Goal: Task Accomplishment & Management: Use online tool/utility

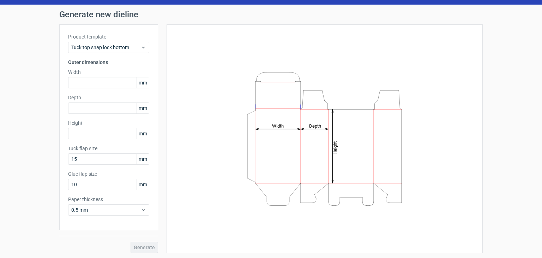
scroll to position [18, 0]
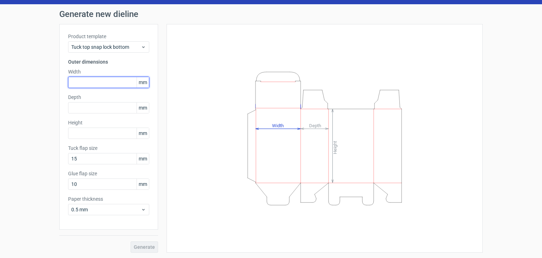
click at [95, 86] on input "text" at bounding box center [108, 82] width 81 height 11
type input "3"
click at [147, 86] on div "Product template Tuck top snap lock bottom Outer dimensions Width mm Depth mm H…" at bounding box center [108, 127] width 99 height 206
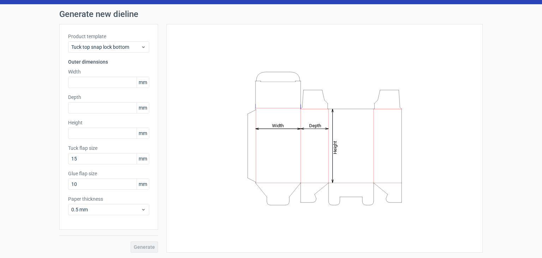
click at [140, 78] on span "mm" at bounding box center [143, 82] width 12 height 11
click at [141, 83] on span "mm" at bounding box center [143, 82] width 12 height 11
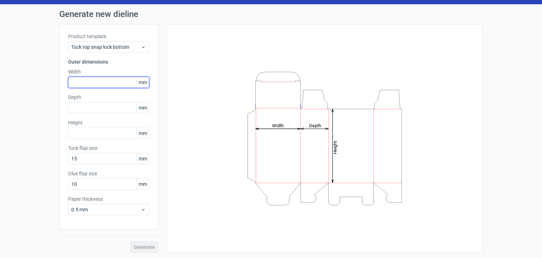
click at [88, 79] on input "text" at bounding box center [108, 82] width 81 height 11
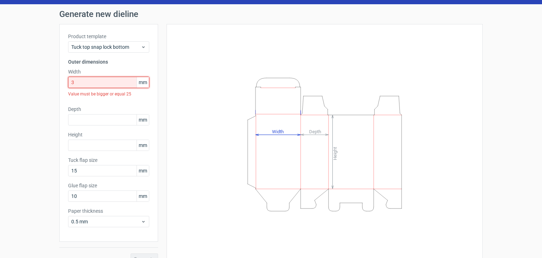
drag, startPoint x: 90, startPoint y: 86, endPoint x: 63, endPoint y: 85, distance: 27.6
click at [63, 85] on div "Product template Tuck top snap lock bottom Outer dimensions Width 3 mm Value mu…" at bounding box center [108, 133] width 99 height 218
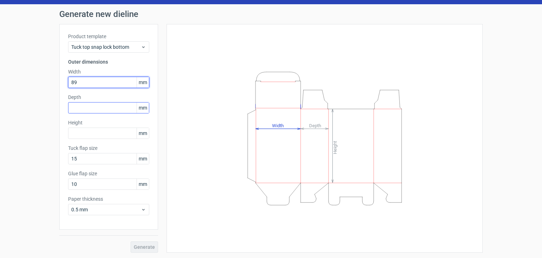
type input "89"
click at [99, 110] on input "text" at bounding box center [108, 107] width 81 height 11
type input "89"
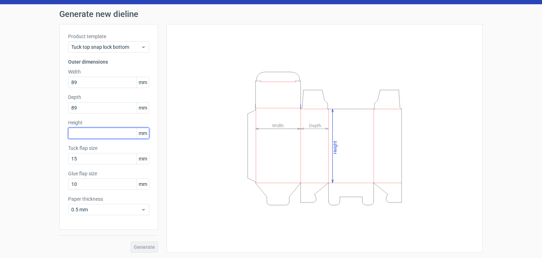
click at [97, 135] on input "text" at bounding box center [108, 132] width 81 height 11
paste input "254"
type input "254"
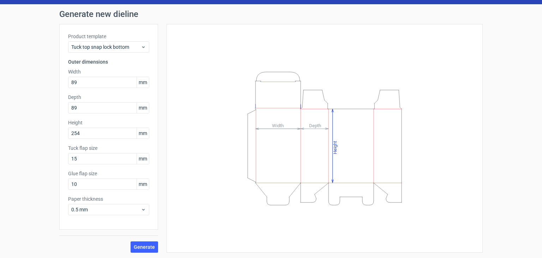
click at [179, 143] on div "Height Depth Width" at bounding box center [325, 138] width 299 height 211
click at [61, 159] on div "Product template Tuck top snap lock bottom Outer dimensions Width 89 mm Depth 8…" at bounding box center [108, 127] width 99 height 206
click at [93, 155] on input "15" at bounding box center [108, 158] width 81 height 11
click at [137, 244] on span "Generate" at bounding box center [144, 246] width 21 height 5
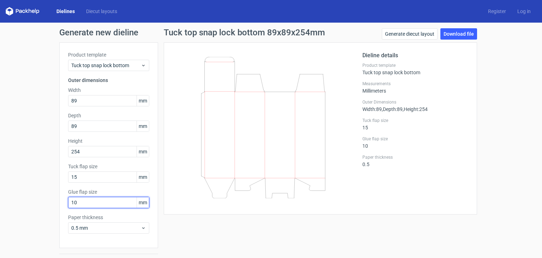
drag, startPoint x: 79, startPoint y: 199, endPoint x: 38, endPoint y: 202, distance: 40.8
click at [38, 202] on div "Generate new dieline Product template Tuck top snap lock bottom Outer dimension…" at bounding box center [271, 150] width 542 height 254
type input "25"
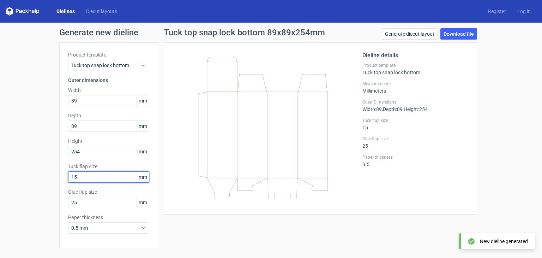
click at [85, 178] on input "15" at bounding box center [108, 176] width 81 height 11
drag, startPoint x: 85, startPoint y: 178, endPoint x: 45, endPoint y: 183, distance: 39.9
click at [45, 183] on div "Generate new dieline Product template Tuck top snap lock bottom Outer dimension…" at bounding box center [271, 150] width 542 height 254
type input "25"
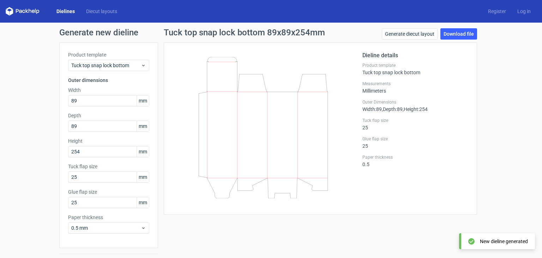
click at [349, 90] on div at bounding box center [268, 128] width 190 height 154
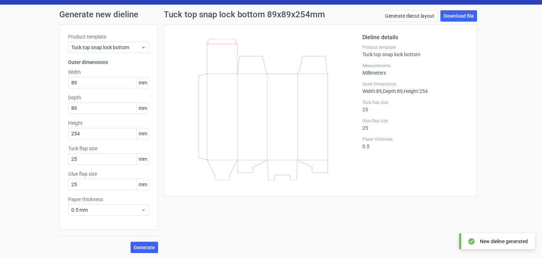
scroll to position [18, 0]
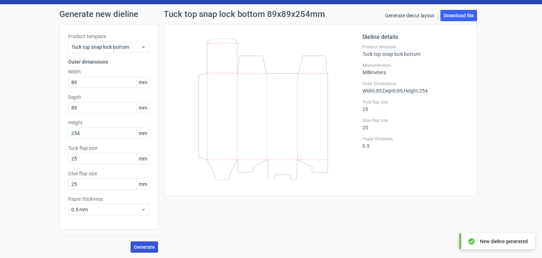
click at [145, 247] on span "Generate" at bounding box center [144, 246] width 21 height 5
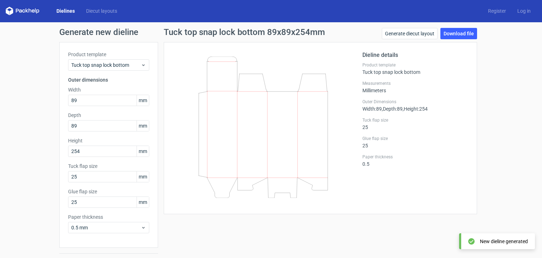
scroll to position [0, 0]
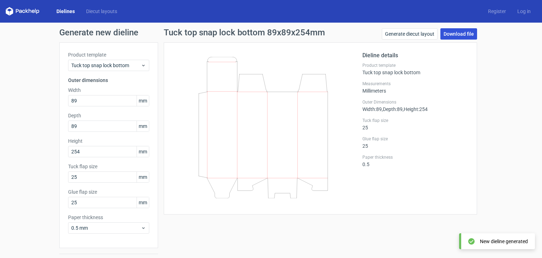
click at [455, 34] on link "Download file" at bounding box center [459, 33] width 37 height 11
